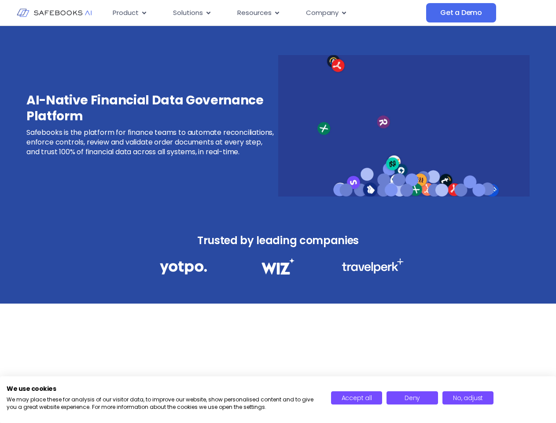
click at [278, 211] on div "AI-Native Financial Data Governance Platform Safebooks is the platform for fina…" at bounding box center [278, 120] width 556 height 188
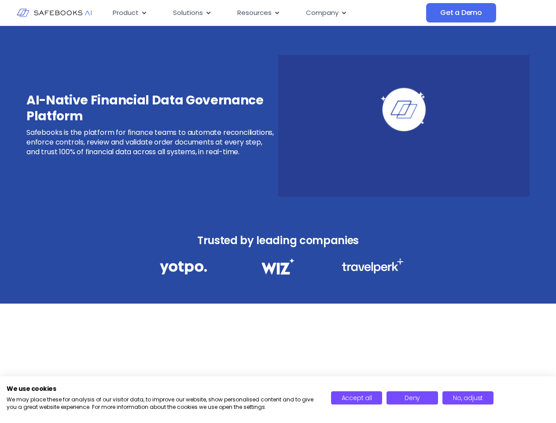
click at [144, 13] on icon "Menu" at bounding box center [144, 12] width 4 height 3
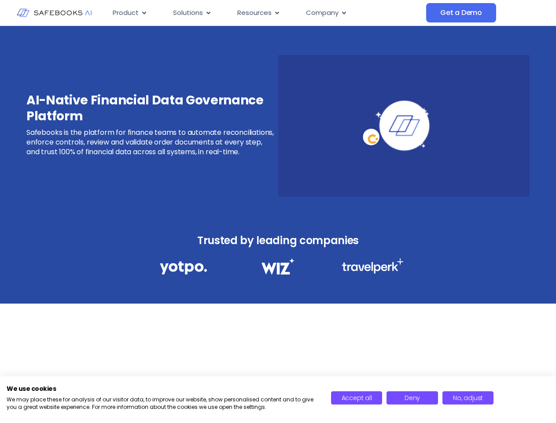
click at [208, 13] on icon "Menu" at bounding box center [209, 12] width 4 height 3
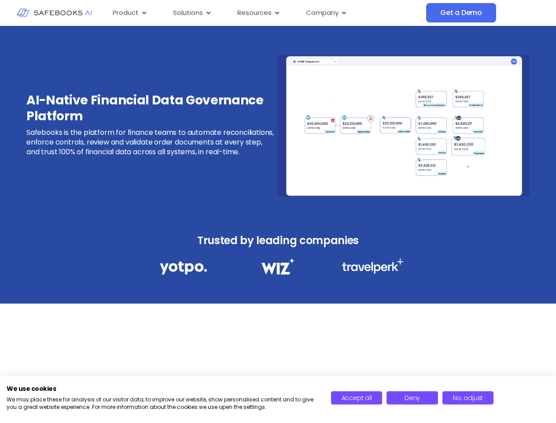
click at [276, 13] on icon "Menu" at bounding box center [277, 12] width 4 height 3
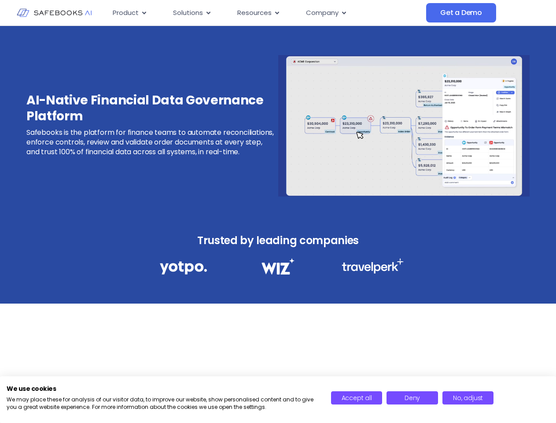
click at [344, 13] on icon "Menu" at bounding box center [344, 12] width 4 height 3
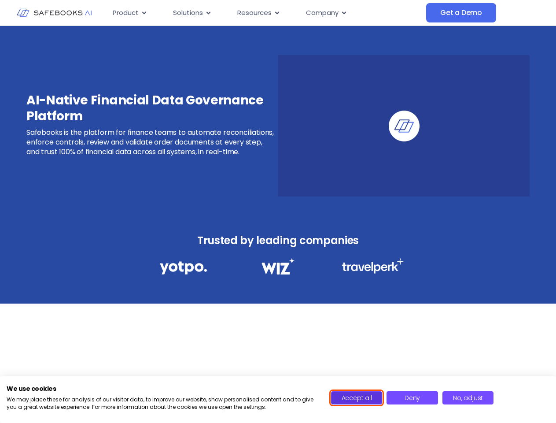
click at [357, 398] on span "Accept all" at bounding box center [357, 397] width 30 height 9
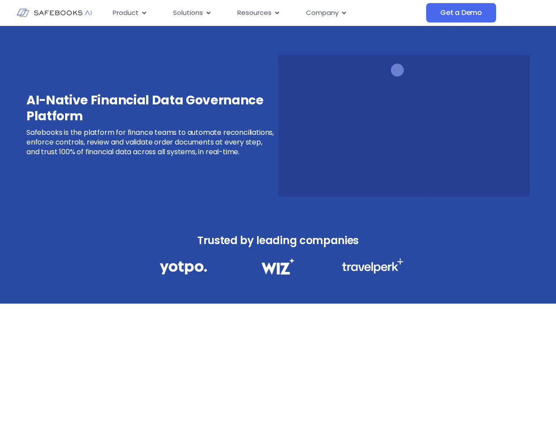
click at [412, 398] on div "AI-Native Financial Data Governance Platform Safebooks is the platform for fina…" at bounding box center [278, 214] width 556 height 377
click at [468, 398] on div "AI-Native Financial Data Governance Platform Safebooks is the platform for fina…" at bounding box center [278, 214] width 556 height 377
